Goal: Transaction & Acquisition: Purchase product/service

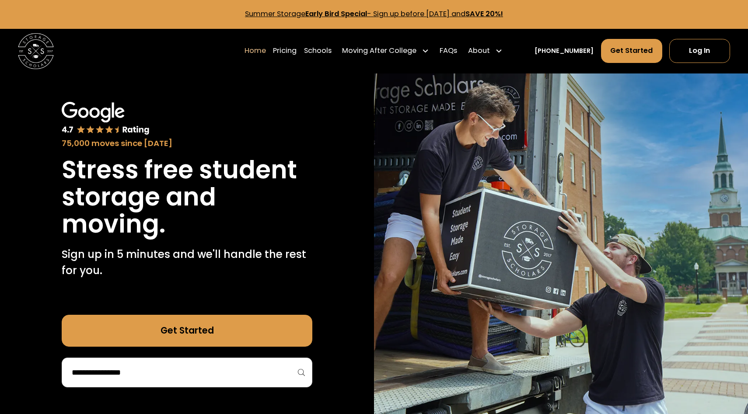
click at [402, 15] on link "Summer Storage Early Bird Special - Sign up before [DATE] and SAVE 20%!" at bounding box center [374, 14] width 258 height 10
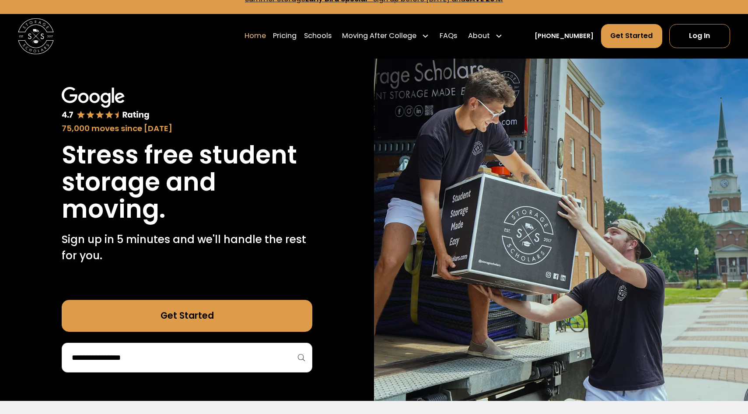
scroll to position [16, 0]
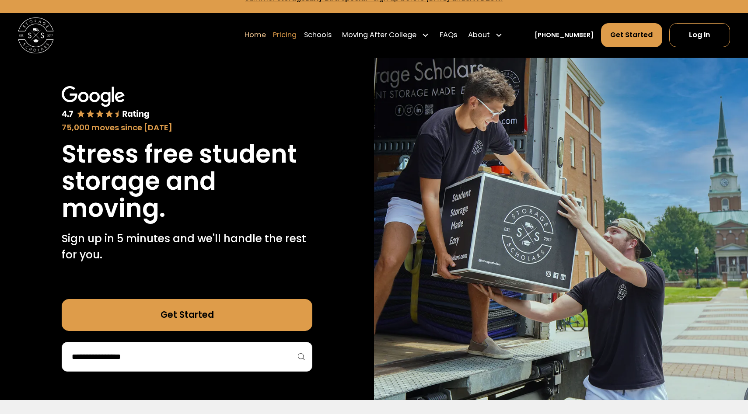
click at [297, 41] on link "Pricing" at bounding box center [285, 35] width 24 height 25
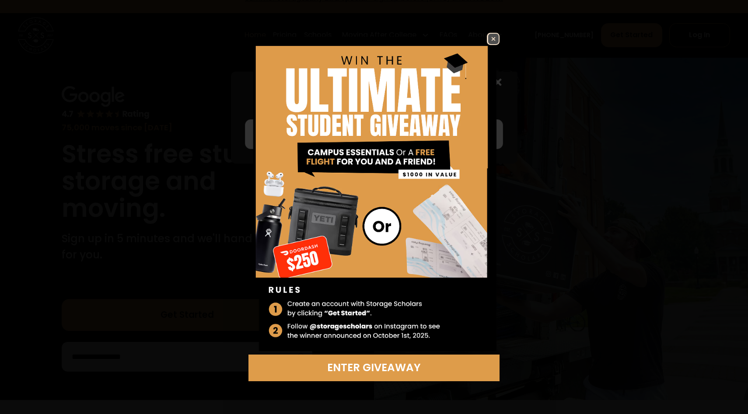
click at [493, 38] on img at bounding box center [493, 39] width 10 height 10
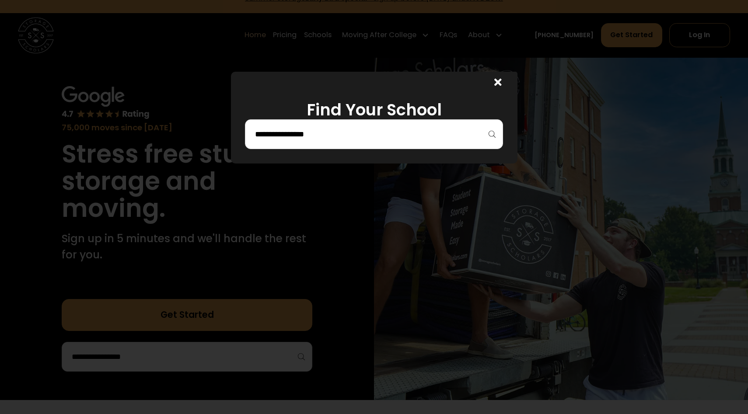
click at [500, 81] on icon at bounding box center [497, 82] width 7 height 10
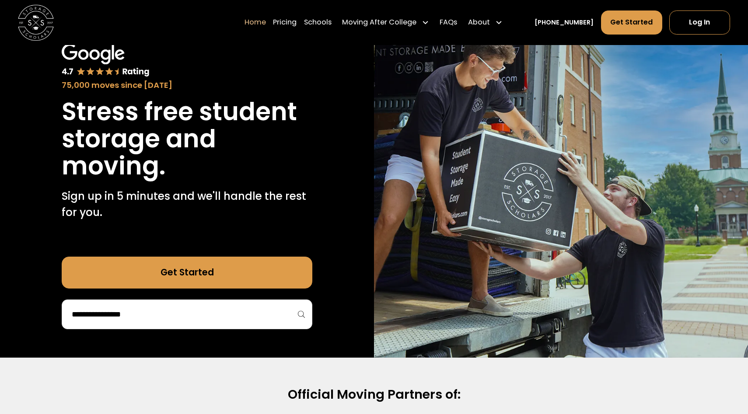
scroll to position [0, 0]
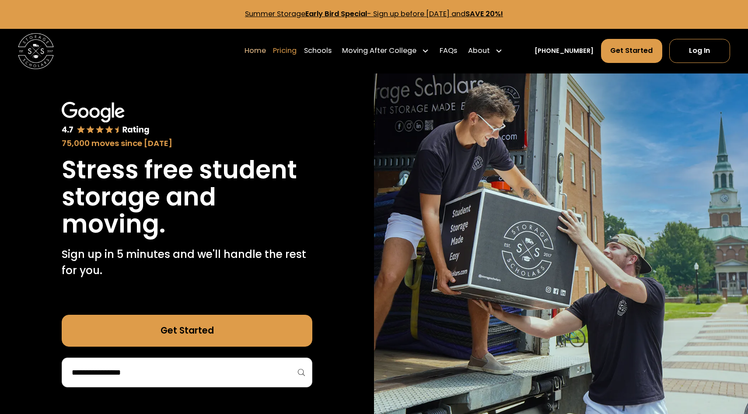
click at [297, 53] on link "Pricing" at bounding box center [285, 50] width 24 height 25
click at [297, 54] on link "Pricing" at bounding box center [285, 50] width 24 height 25
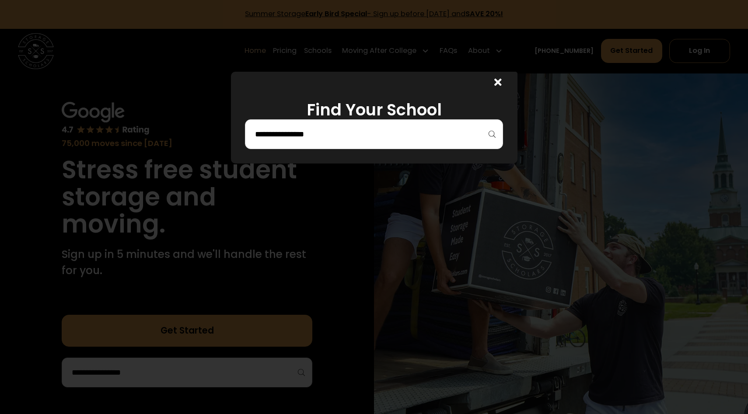
click at [361, 127] on input "search" at bounding box center [374, 134] width 240 height 15
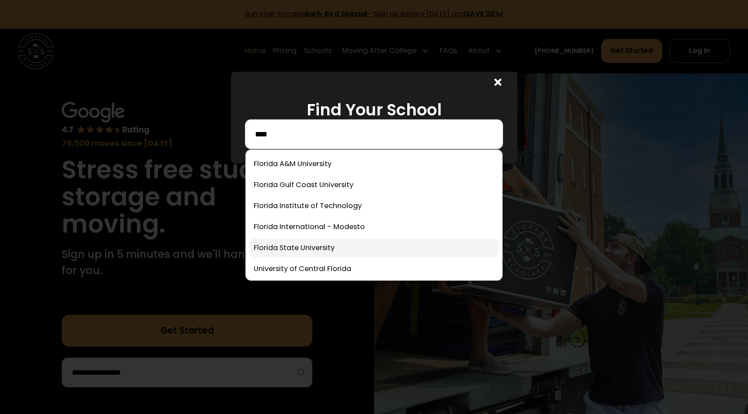
type input "****"
click at [292, 250] on link at bounding box center [373, 247] width 249 height 19
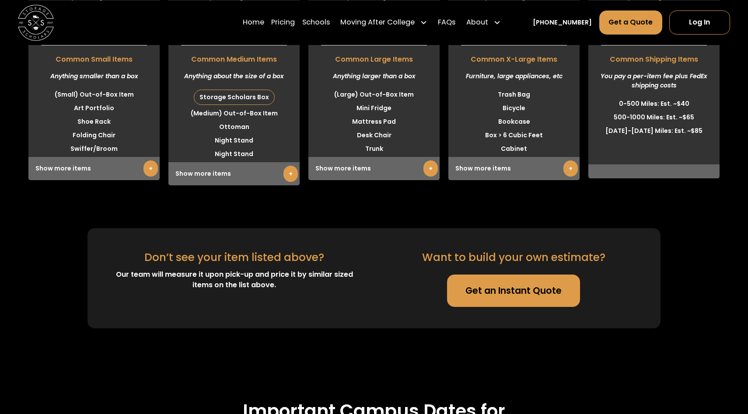
scroll to position [2410, 0]
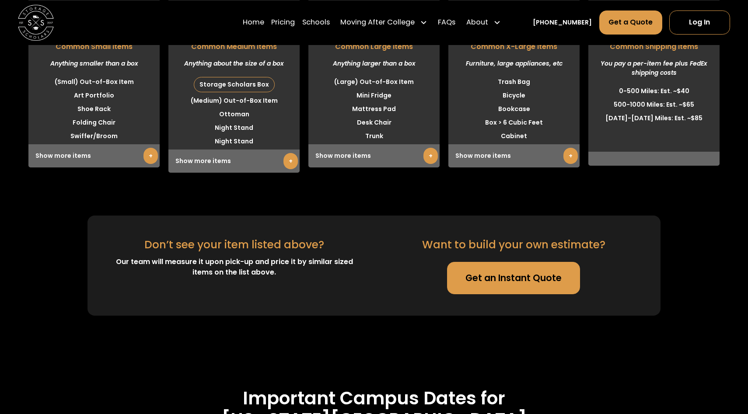
click at [491, 262] on link "Get an Instant Quote" at bounding box center [513, 278] width 133 height 32
